Goal: Task Accomplishment & Management: Manage account settings

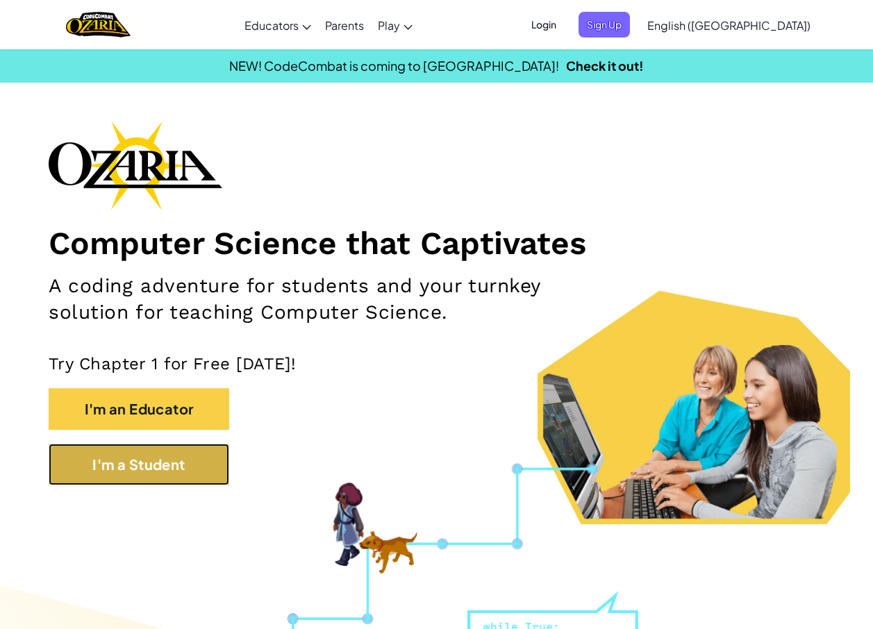
click at [164, 459] on button "I'm a Student" at bounding box center [139, 465] width 181 height 42
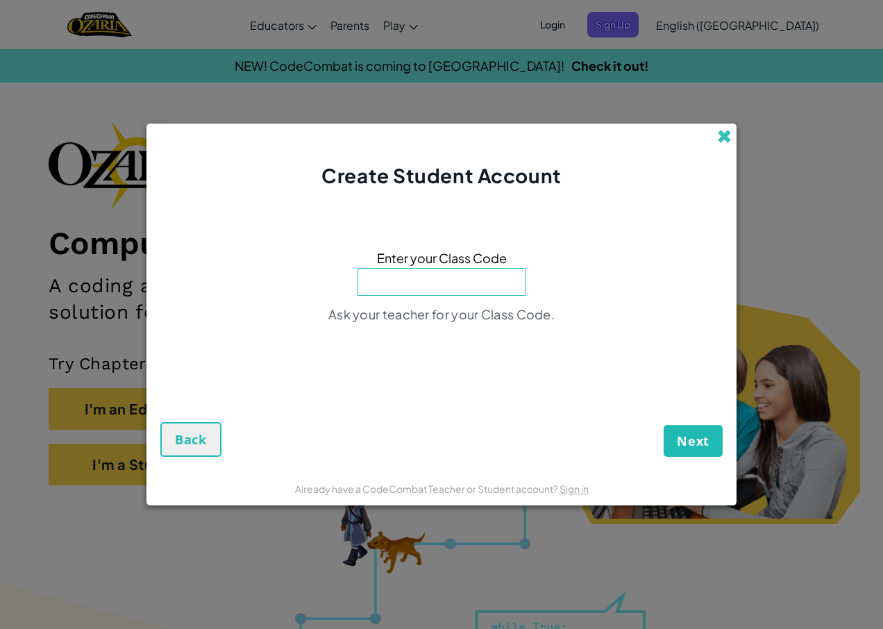
click at [728, 135] on span at bounding box center [724, 136] width 15 height 15
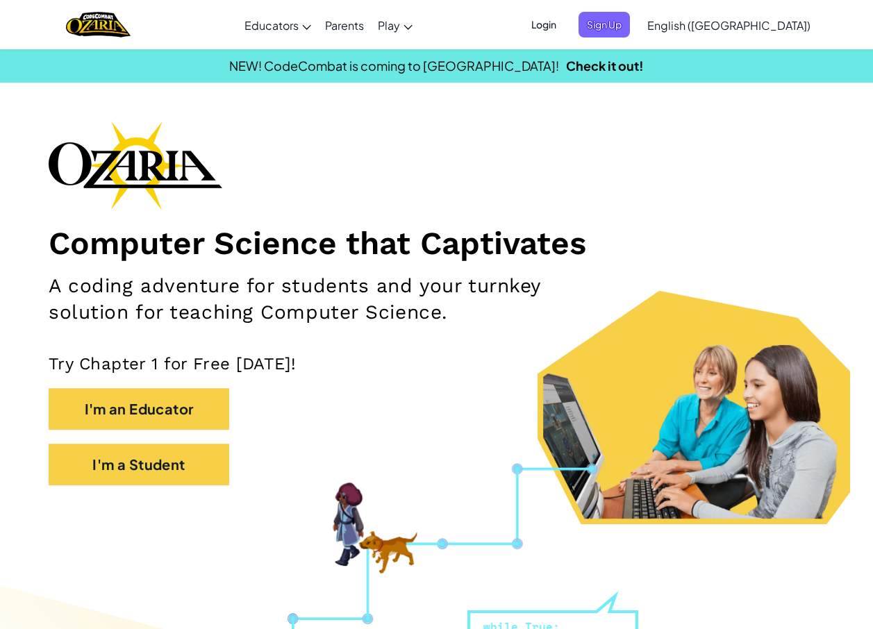
click at [565, 15] on span "Login" at bounding box center [544, 25] width 42 height 26
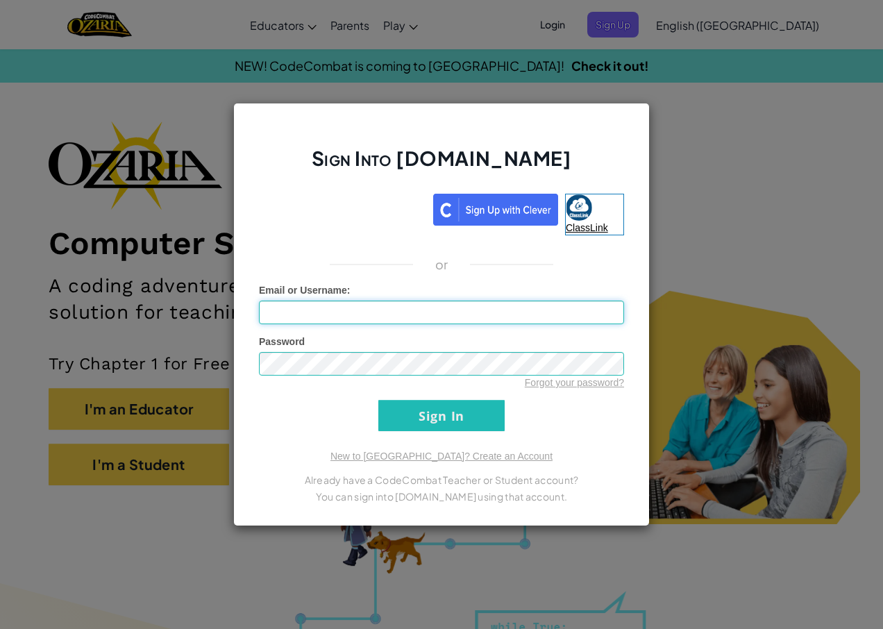
type input "5Ryan"
click at [463, 413] on input "Sign In" at bounding box center [442, 415] width 126 height 31
